Goal: Use online tool/utility

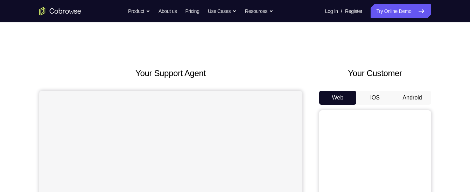
click at [421, 92] on button "Android" at bounding box center [411, 98] width 37 height 14
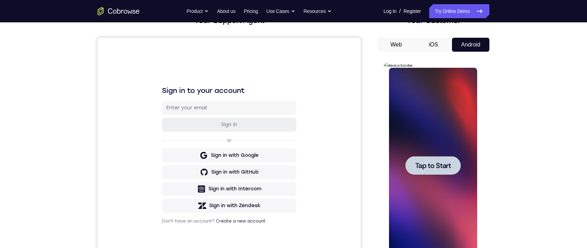
drag, startPoint x: 809, startPoint y: 130, endPoint x: 730, endPoint y: 83, distance: 92.1
click at [425, 167] on span "Tap to Start" at bounding box center [433, 165] width 36 height 7
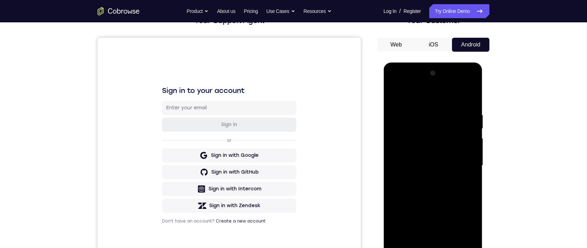
scroll to position [94, 0]
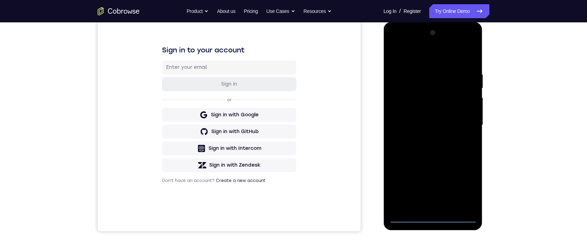
click at [433, 192] on div at bounding box center [432, 125] width 88 height 196
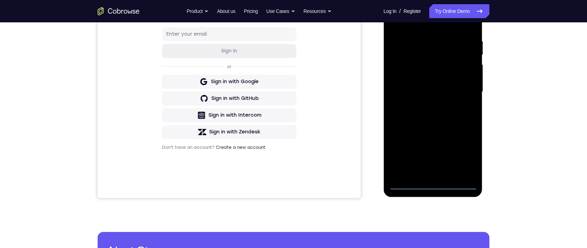
click at [468, 156] on div at bounding box center [432, 92] width 88 height 196
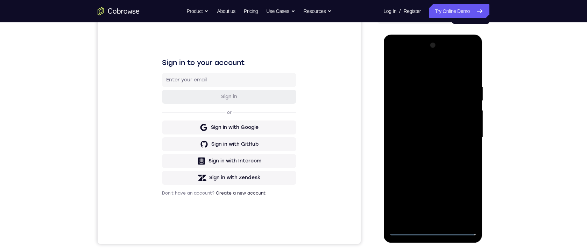
click at [409, 72] on div at bounding box center [432, 138] width 88 height 196
click at [462, 138] on div at bounding box center [432, 138] width 88 height 196
click at [425, 151] on div at bounding box center [432, 138] width 88 height 196
click at [427, 137] on div at bounding box center [432, 138] width 88 height 196
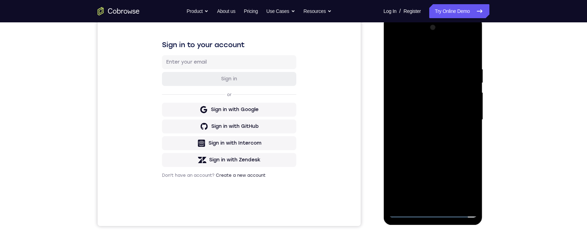
click at [411, 94] on div at bounding box center [432, 120] width 88 height 196
click at [421, 107] on div at bounding box center [432, 120] width 88 height 196
click at [409, 92] on div at bounding box center [432, 120] width 88 height 196
click at [417, 106] on div at bounding box center [432, 120] width 88 height 196
click at [424, 118] on div at bounding box center [432, 120] width 88 height 196
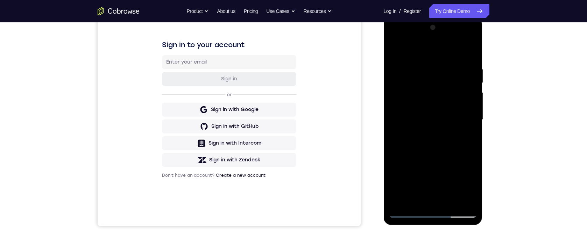
click at [437, 145] on div at bounding box center [432, 120] width 88 height 196
click at [436, 142] on div at bounding box center [432, 120] width 88 height 196
click at [440, 151] on div at bounding box center [432, 120] width 88 height 196
click at [469, 137] on div at bounding box center [432, 120] width 88 height 196
click at [416, 192] on div at bounding box center [432, 120] width 88 height 196
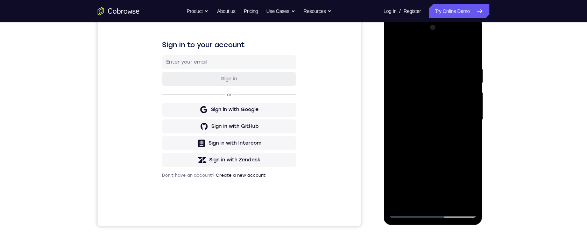
scroll to position [137, 0]
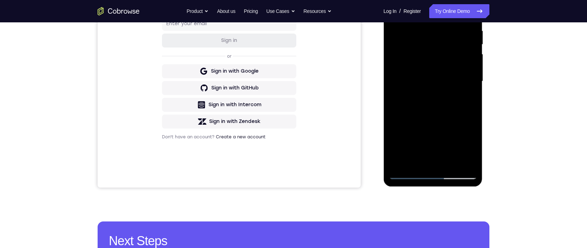
click at [410, 11] on div at bounding box center [432, 82] width 88 height 196
click at [412, 31] on div at bounding box center [432, 82] width 88 height 196
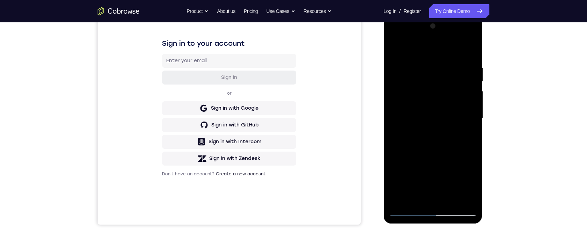
scroll to position [153, 0]
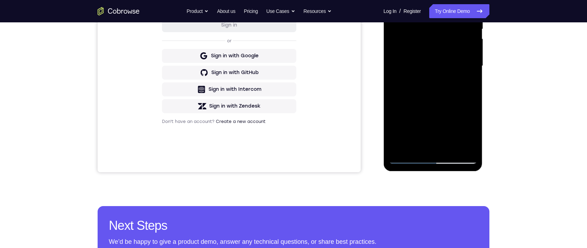
click at [404, 116] on div at bounding box center [432, 66] width 88 height 196
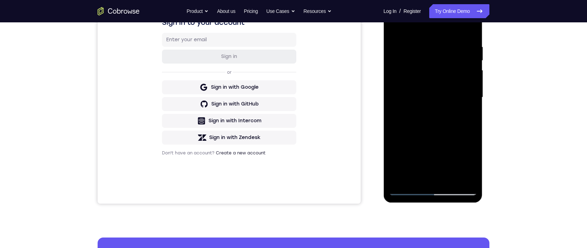
click at [469, 102] on div at bounding box center [432, 98] width 88 height 196
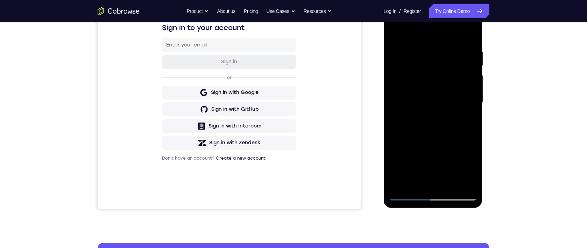
click at [469, 108] on div at bounding box center [432, 103] width 88 height 196
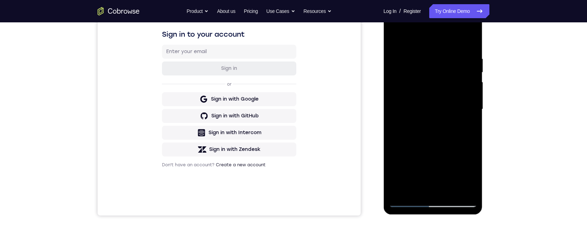
click at [469, 116] on div at bounding box center [432, 110] width 88 height 196
click at [469, 114] on div at bounding box center [432, 110] width 88 height 196
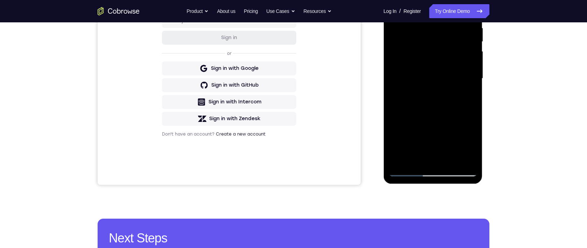
scroll to position [119, 0]
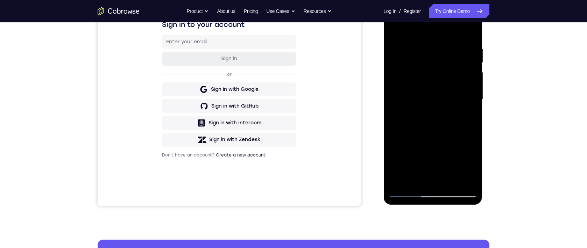
click at [393, 103] on div at bounding box center [432, 100] width 88 height 196
click at [394, 105] on div at bounding box center [432, 100] width 88 height 196
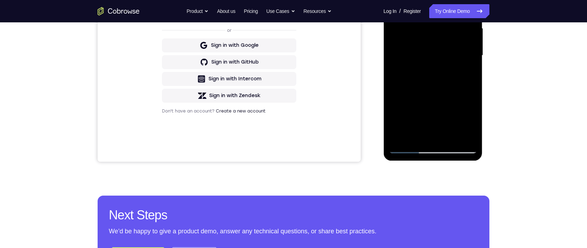
scroll to position [111, 0]
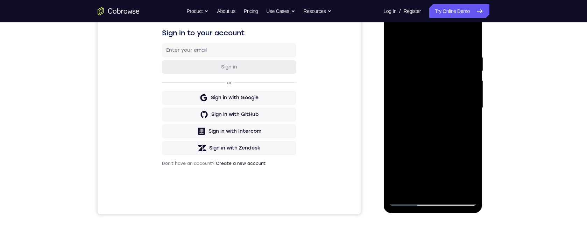
click at [393, 112] on div at bounding box center [432, 108] width 88 height 196
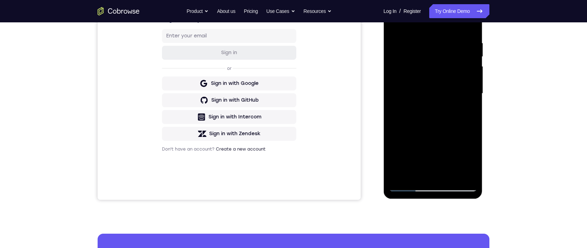
click at [469, 98] on div at bounding box center [432, 94] width 88 height 196
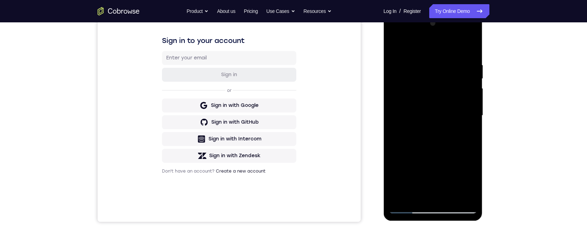
scroll to position [116, 0]
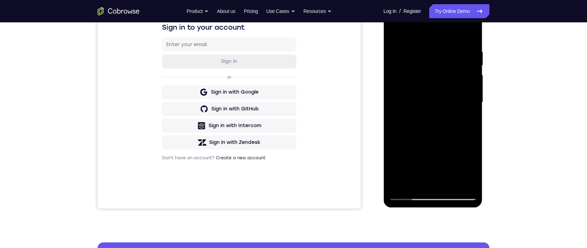
click at [469, 107] on div at bounding box center [432, 103] width 88 height 196
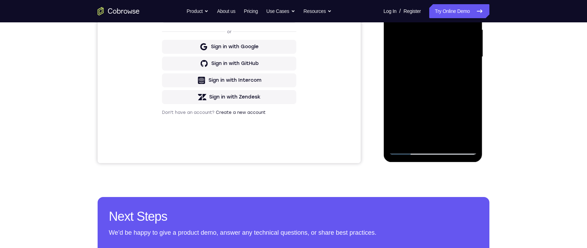
scroll to position [130, 0]
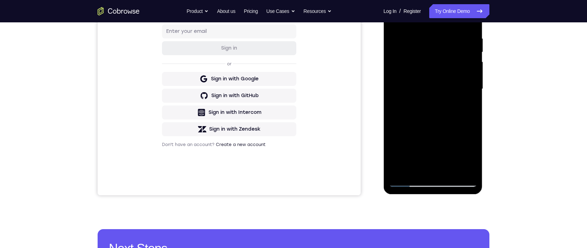
click at [395, 94] on div at bounding box center [432, 89] width 88 height 196
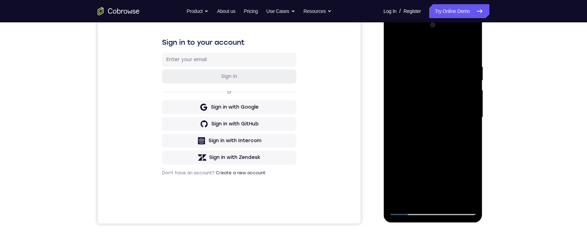
click at [408, 192] on div at bounding box center [432, 118] width 88 height 196
click at [416, 192] on div at bounding box center [432, 118] width 88 height 196
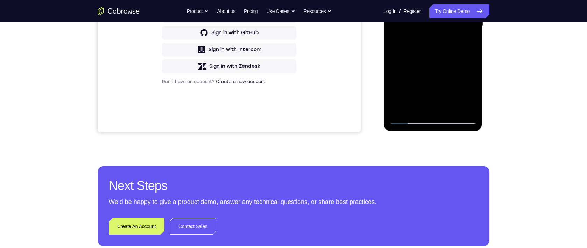
scroll to position [105, 0]
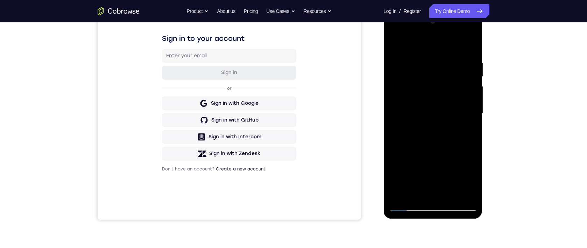
click at [411, 42] on div at bounding box center [432, 114] width 88 height 196
click at [396, 78] on div at bounding box center [432, 114] width 88 height 196
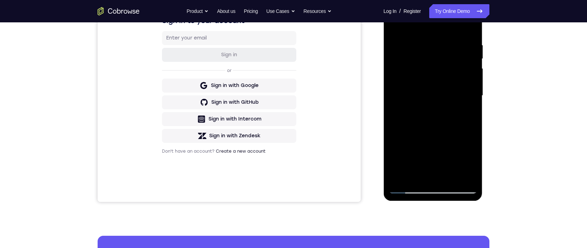
click at [458, 121] on div at bounding box center [432, 96] width 88 height 196
click at [469, 98] on div at bounding box center [432, 96] width 88 height 196
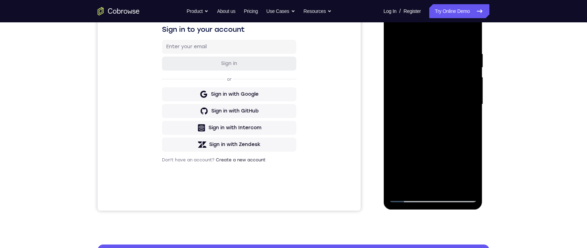
click at [469, 107] on div at bounding box center [432, 105] width 88 height 196
click at [469, 104] on div at bounding box center [432, 105] width 88 height 196
click at [408, 192] on div at bounding box center [432, 105] width 88 height 196
click at [407, 129] on div at bounding box center [432, 105] width 88 height 196
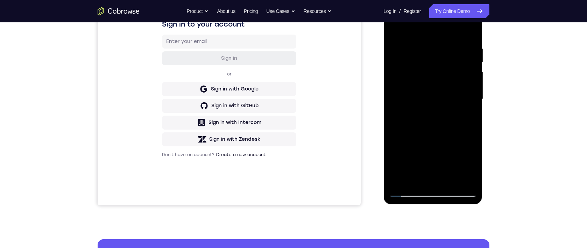
click at [469, 104] on div at bounding box center [432, 99] width 88 height 196
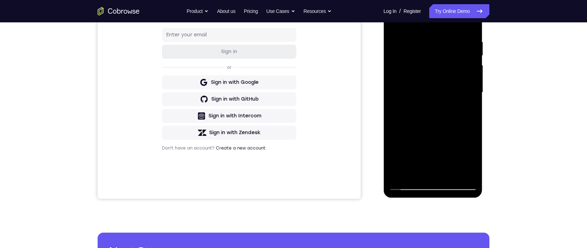
click at [469, 98] on div at bounding box center [432, 93] width 88 height 196
click at [469, 97] on div at bounding box center [432, 93] width 88 height 196
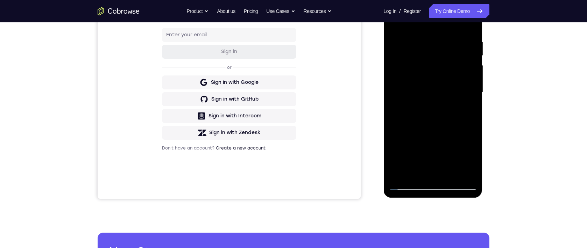
click at [469, 97] on div at bounding box center [432, 93] width 88 height 196
click at [469, 98] on div at bounding box center [432, 93] width 88 height 196
click at [409, 186] on div at bounding box center [432, 93] width 88 height 196
click at [460, 143] on div at bounding box center [432, 93] width 88 height 196
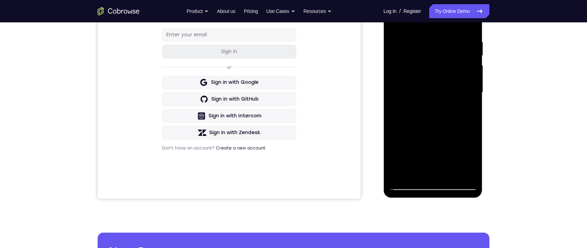
click at [469, 93] on div at bounding box center [432, 93] width 88 height 196
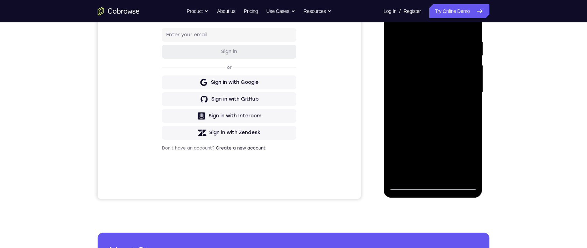
click at [409, 186] on div at bounding box center [432, 93] width 88 height 196
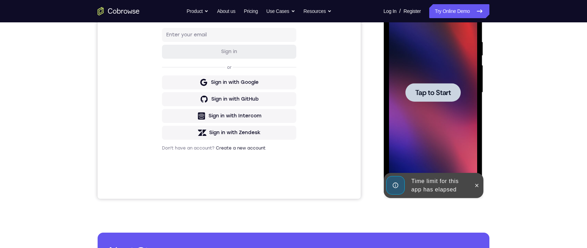
click at [404, 150] on div at bounding box center [432, 93] width 88 height 196
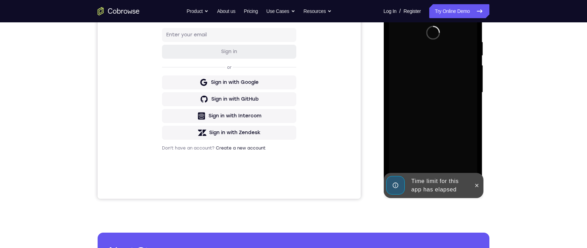
scroll to position [98, 0]
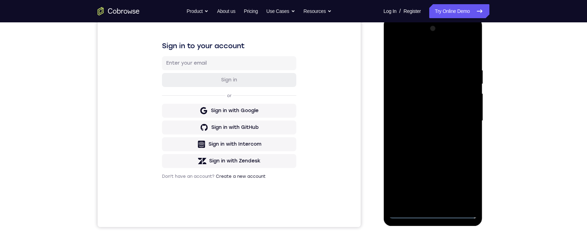
click at [432, 192] on div at bounding box center [432, 121] width 88 height 196
click at [460, 182] on div at bounding box center [432, 121] width 88 height 196
click at [468, 177] on div at bounding box center [432, 121] width 88 height 196
click at [420, 54] on div at bounding box center [432, 121] width 88 height 196
click at [411, 51] on div at bounding box center [432, 121] width 88 height 196
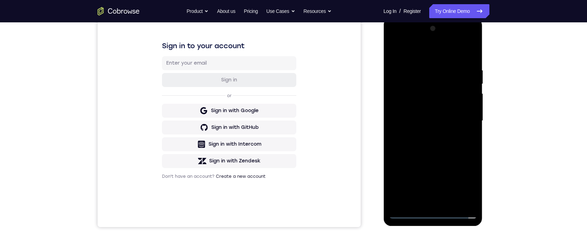
click at [464, 120] on div at bounding box center [432, 121] width 88 height 196
click at [425, 134] on div at bounding box center [432, 121] width 88 height 196
drag, startPoint x: 429, startPoint y: 135, endPoint x: 637, endPoint y: 51, distance: 224.0
click at [429, 135] on div at bounding box center [432, 121] width 88 height 196
click at [407, 93] on div at bounding box center [432, 121] width 88 height 196
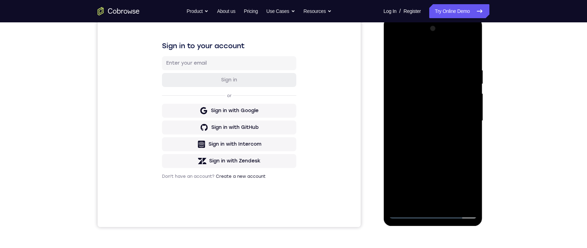
click at [407, 93] on div at bounding box center [432, 121] width 88 height 196
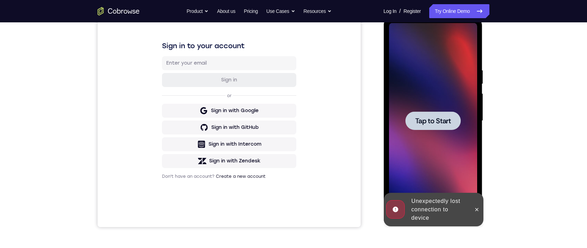
click at [424, 118] on span "Tap to Start" at bounding box center [433, 120] width 36 height 7
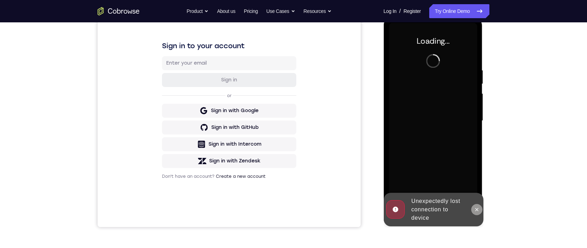
click at [469, 192] on icon at bounding box center [476, 210] width 6 height 6
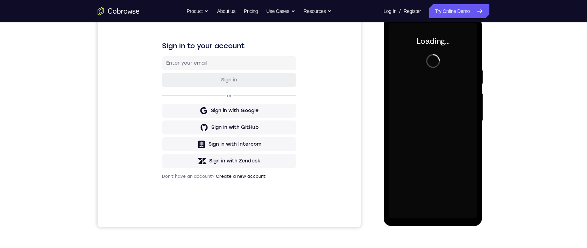
scroll to position [91, 0]
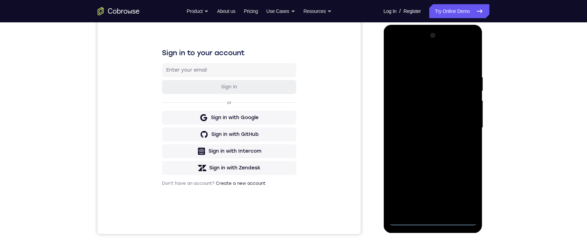
click at [435, 192] on div at bounding box center [432, 128] width 88 height 196
click at [432, 192] on div at bounding box center [432, 128] width 88 height 196
click at [463, 190] on div at bounding box center [432, 128] width 88 height 196
drag, startPoint x: 458, startPoint y: 188, endPoint x: 453, endPoint y: 181, distance: 9.5
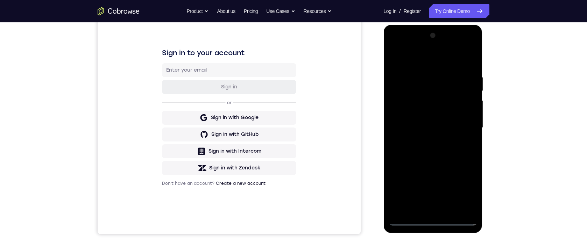
click at [458, 188] on div at bounding box center [432, 128] width 88 height 196
click at [407, 62] on div at bounding box center [432, 128] width 88 height 196
click at [414, 60] on div at bounding box center [432, 128] width 88 height 196
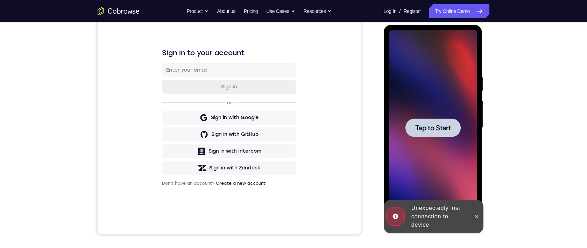
click at [428, 126] on span "Tap to Start" at bounding box center [433, 127] width 36 height 7
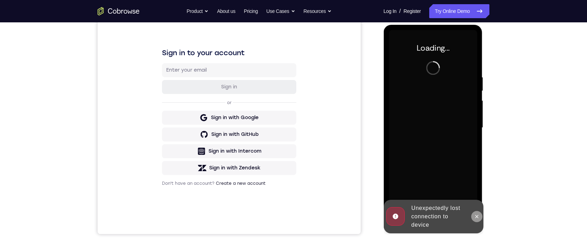
click at [469, 192] on button at bounding box center [476, 216] width 11 height 11
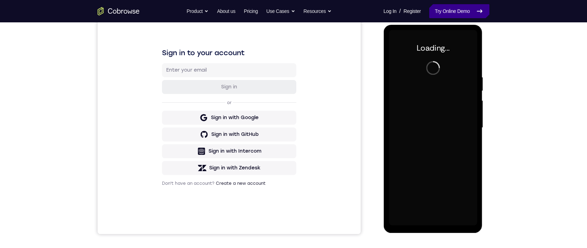
click at [444, 7] on link "Try Online Demo" at bounding box center [459, 11] width 60 height 14
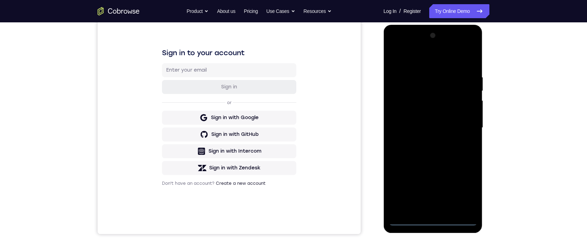
click at [434, 192] on div at bounding box center [432, 128] width 88 height 196
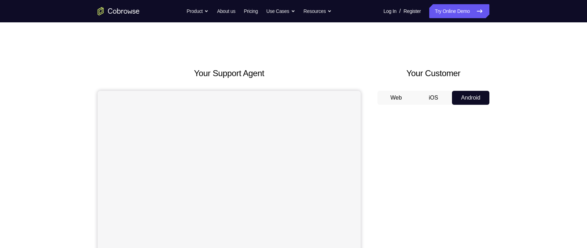
scroll to position [61, 0]
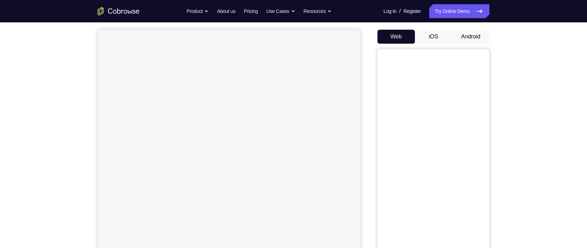
click at [471, 32] on button "Android" at bounding box center [470, 37] width 37 height 14
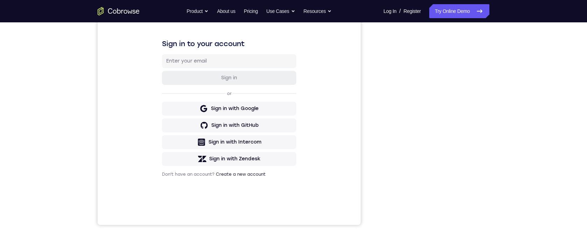
scroll to position [115, 0]
